Goal: Transaction & Acquisition: Purchase product/service

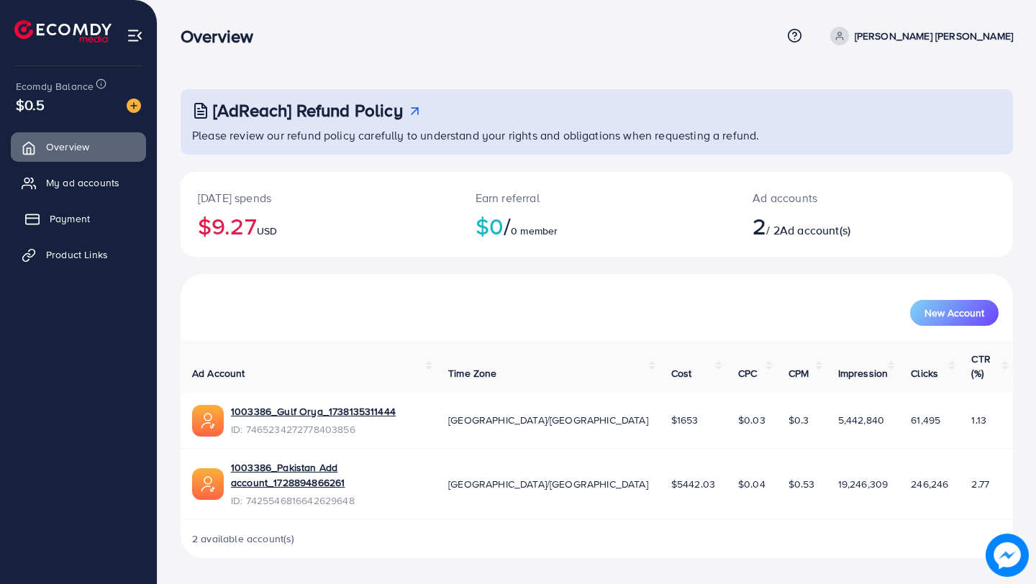
click at [42, 210] on link "Payment" at bounding box center [78, 218] width 135 height 29
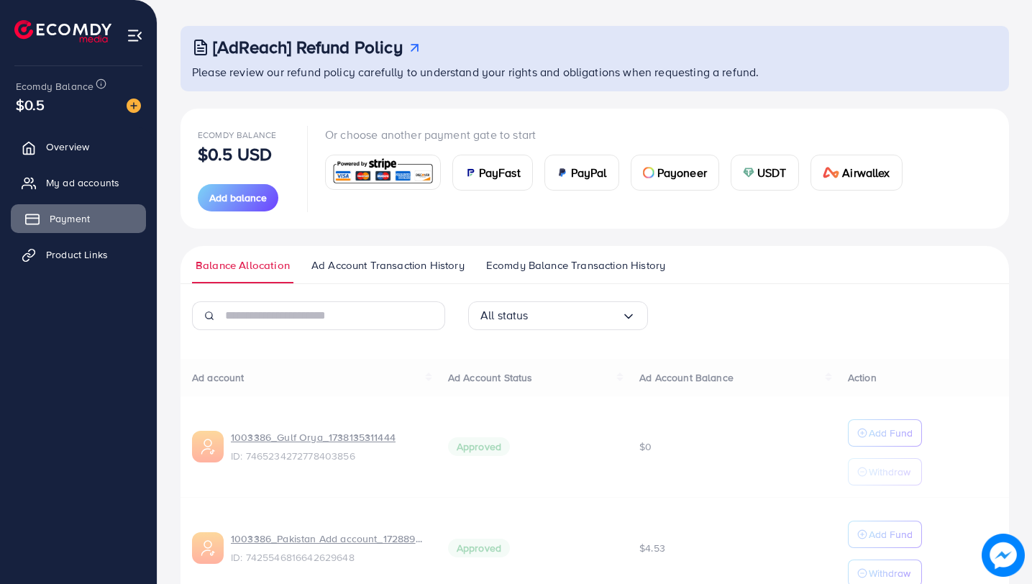
scroll to position [139, 0]
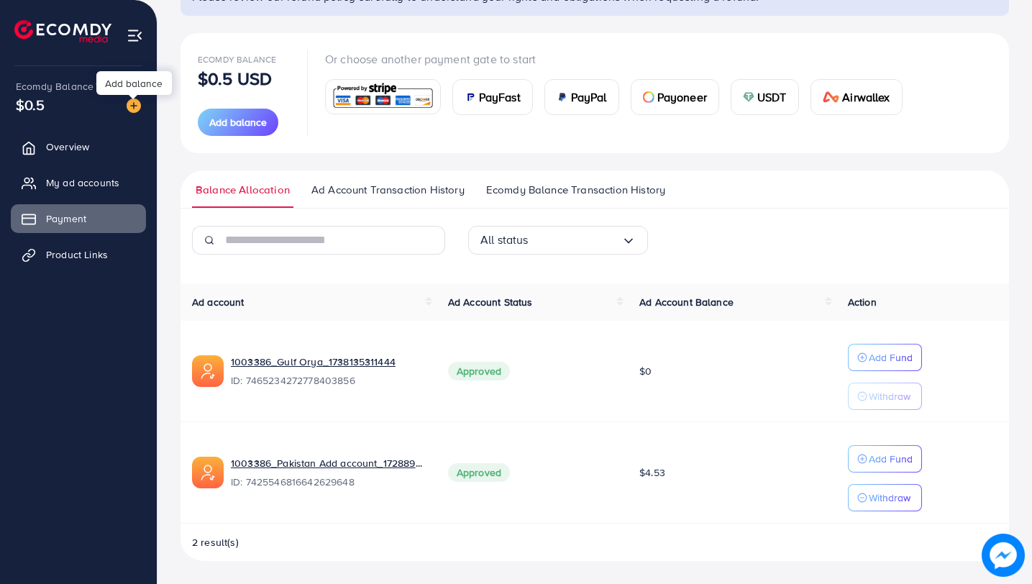
click at [137, 106] on img at bounding box center [134, 106] width 14 height 14
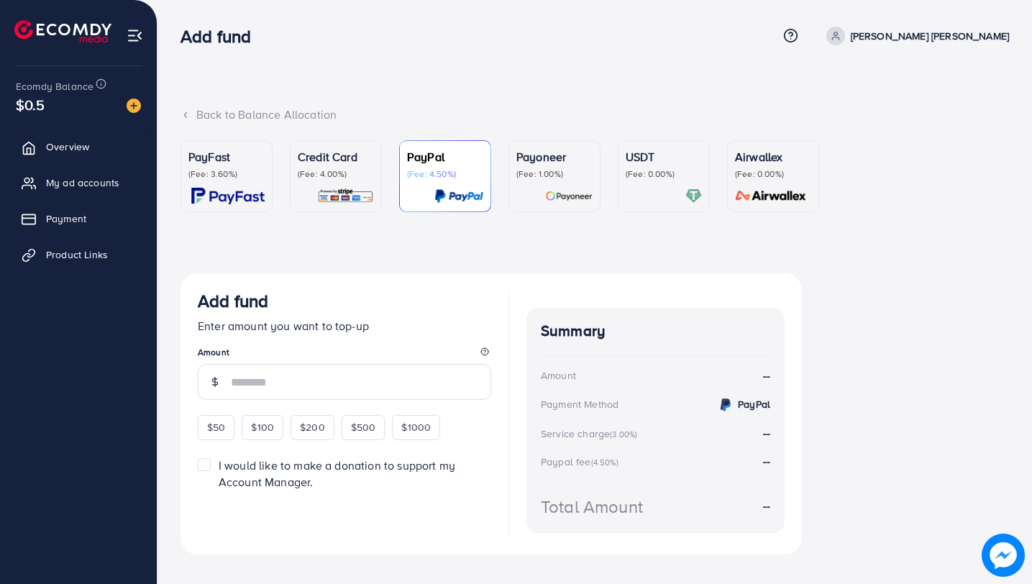
click at [355, 176] on p "(Fee: 4.00%)" at bounding box center [336, 174] width 76 height 12
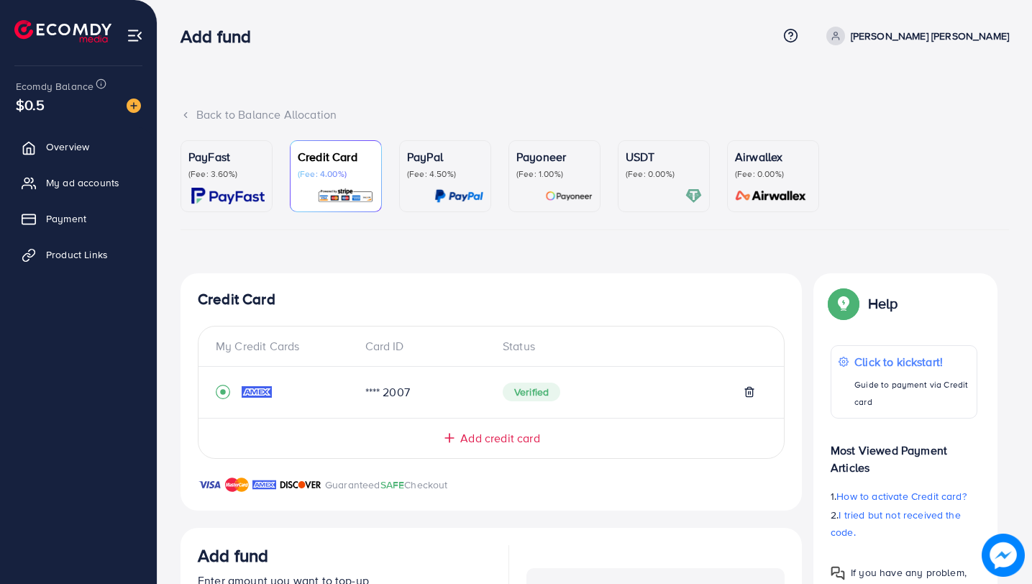
scroll to position [283, 0]
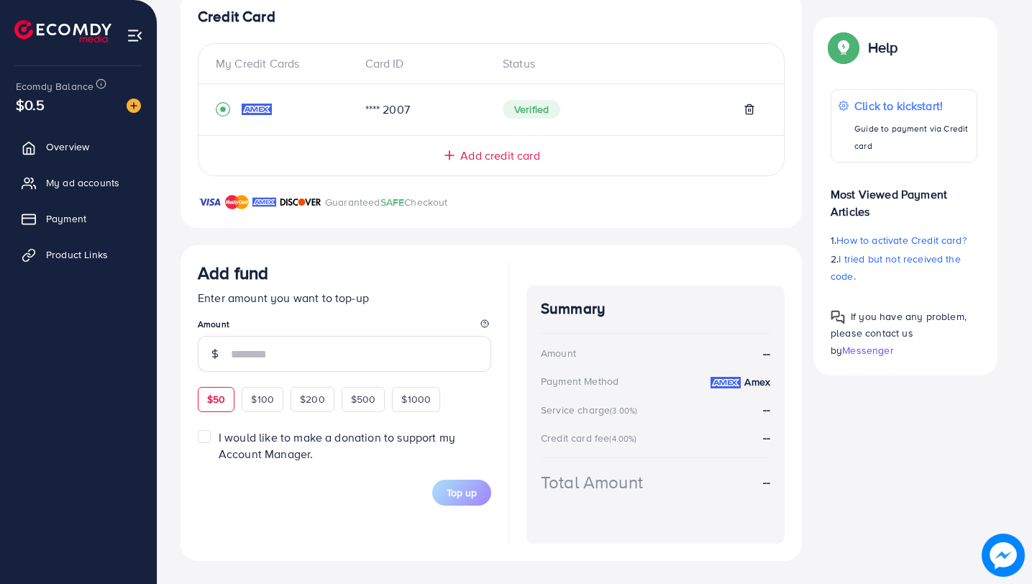
click at [215, 398] on span "$50" at bounding box center [216, 399] width 18 height 14
type input "**"
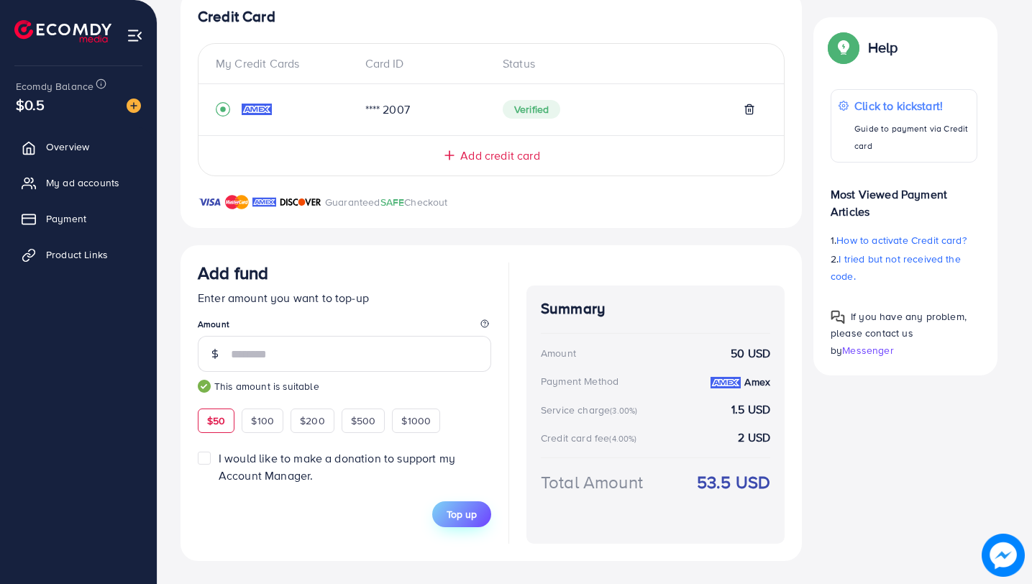
click at [460, 515] on span "Top up" at bounding box center [462, 514] width 30 height 14
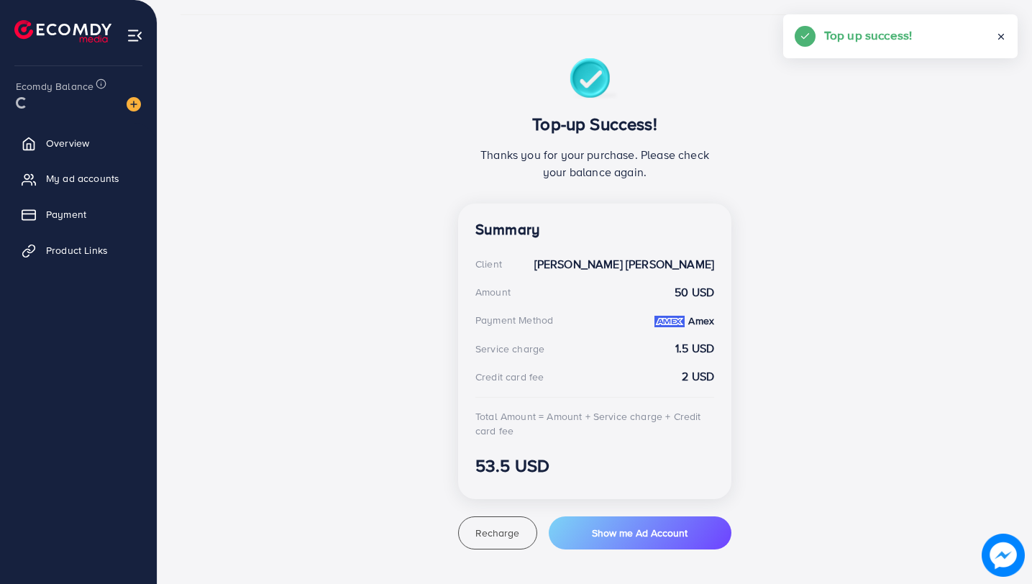
scroll to position [215, 0]
